Goal: Transaction & Acquisition: Purchase product/service

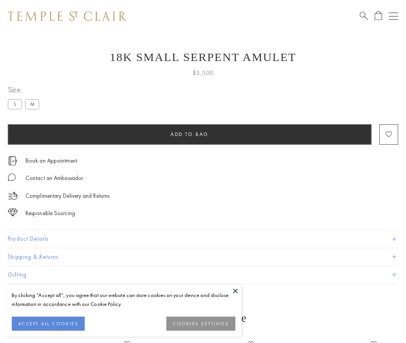
scroll to position [31, 0]
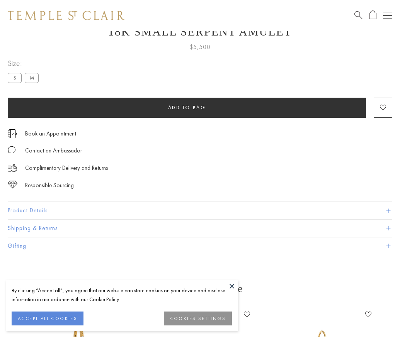
click at [187, 107] on span "Add to bag" at bounding box center [187, 107] width 38 height 7
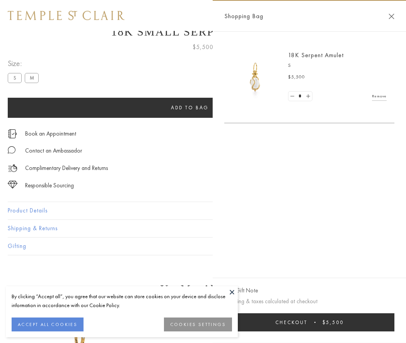
click at [314, 322] on button "Checkout $5,500" at bounding box center [309, 322] width 170 height 18
